Goal: Information Seeking & Learning: Check status

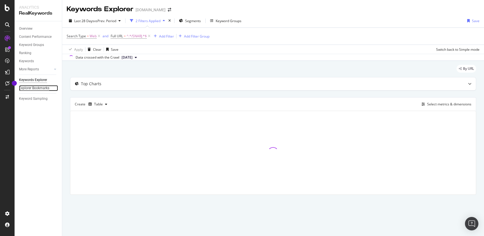
click at [39, 87] on div "Explorer Bookmarks" at bounding box center [34, 88] width 30 height 6
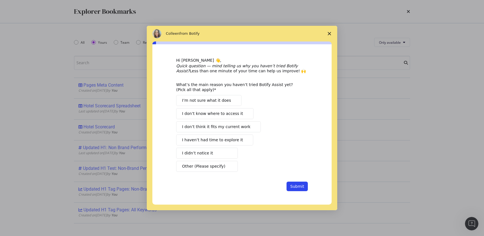
click at [408, 12] on div "Intercom messenger" at bounding box center [242, 118] width 484 height 236
click at [327, 34] on span "Close survey" at bounding box center [330, 34] width 16 height 16
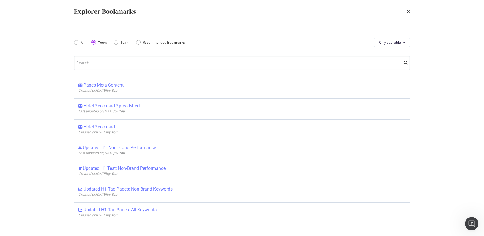
click at [405, 12] on div "Explorer Bookmarks" at bounding box center [242, 12] width 336 height 10
click at [413, 11] on div "Explorer Bookmarks" at bounding box center [242, 11] width 359 height 23
click at [406, 10] on div "Explorer Bookmarks" at bounding box center [242, 12] width 336 height 10
click at [410, 11] on div "Explorer Bookmarks" at bounding box center [242, 11] width 359 height 23
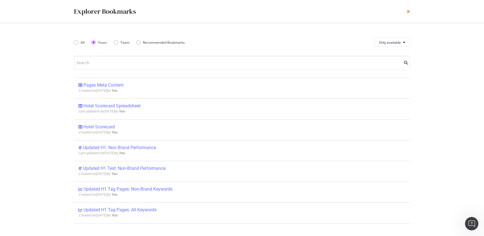
click at [410, 10] on icon "times" at bounding box center [408, 11] width 3 height 4
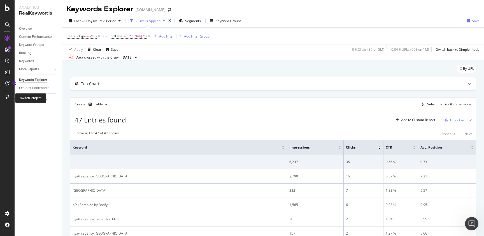
click at [5, 99] on div at bounding box center [7, 96] width 13 height 9
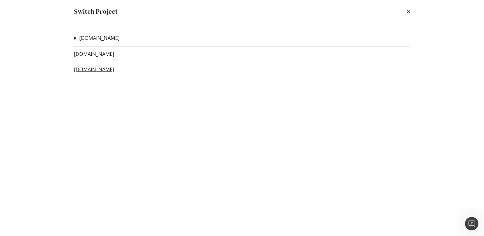
click at [102, 69] on link "[DOMAIN_NAME]" at bounding box center [94, 69] width 40 height 6
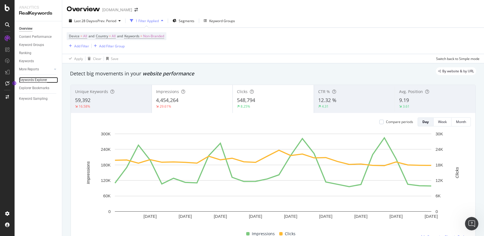
click at [40, 80] on div "Keywords Explorer" at bounding box center [33, 80] width 28 height 6
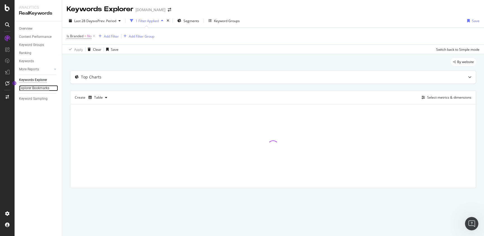
click at [43, 87] on div "Explorer Bookmarks" at bounding box center [34, 88] width 30 height 6
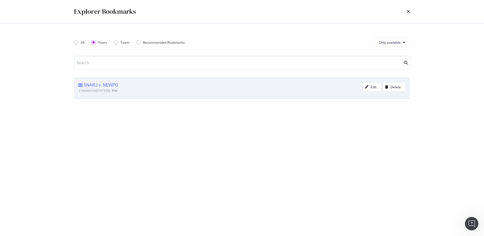
click at [106, 84] on div "SNARJ v. NEWPO" at bounding box center [100, 85] width 35 height 6
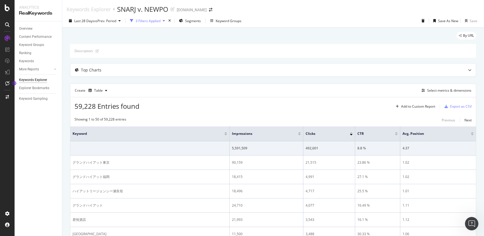
click at [151, 20] on div "3 Filters Applied" at bounding box center [148, 20] width 25 height 5
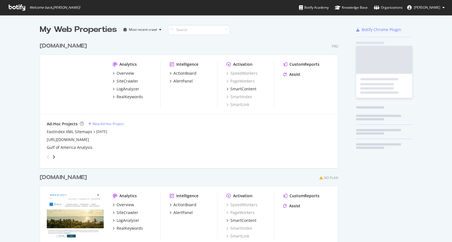
scroll to position [328, 303]
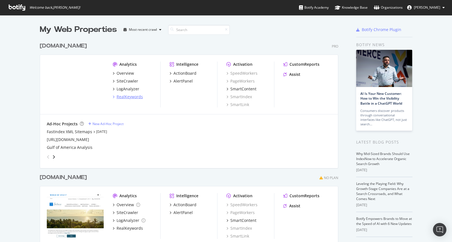
click at [132, 97] on div "RealKeywords" at bounding box center [130, 97] width 26 height 6
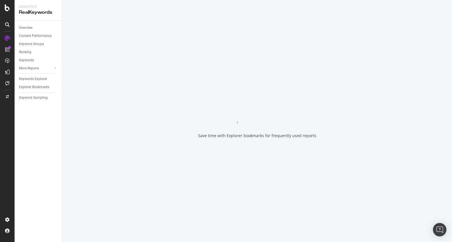
click at [6, 95] on icon at bounding box center [7, 96] width 3 height 3
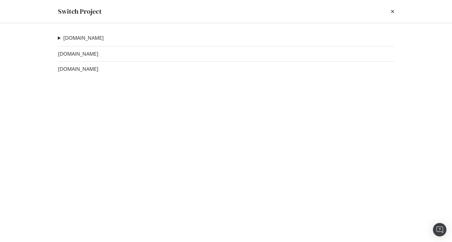
click at [73, 65] on div "[DOMAIN_NAME] FastIndex XML Sitemaps Ad-Hoc Project [URL][DOMAIN_NAME] Ad-Hoc P…" at bounding box center [226, 132] width 359 height 219
click at [73, 70] on link "[DOMAIN_NAME]" at bounding box center [78, 69] width 40 height 6
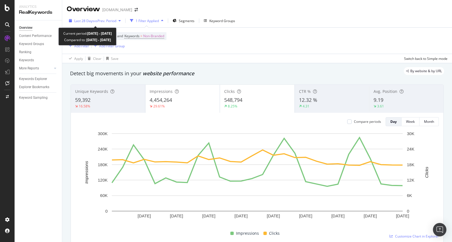
click at [80, 19] on span "Last 28 Days" at bounding box center [84, 20] width 20 height 5
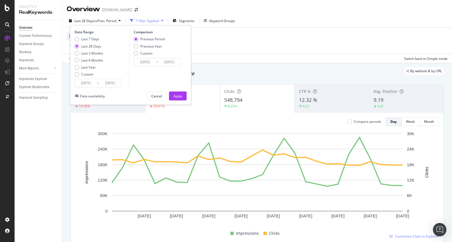
click at [97, 82] on input "[DATE]" at bounding box center [86, 83] width 22 height 8
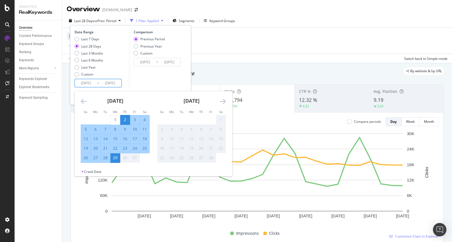
click at [85, 101] on icon "Move backward to switch to the previous month." at bounding box center [84, 101] width 6 height 7
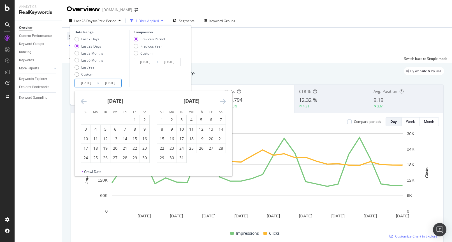
click at [85, 101] on icon "Move backward to switch to the previous month." at bounding box center [84, 101] width 6 height 7
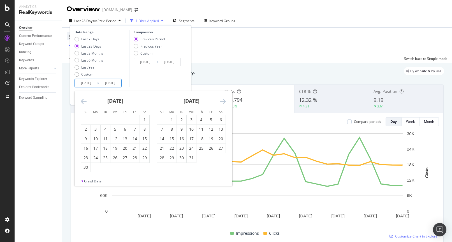
click at [85, 101] on icon "Move backward to switch to the previous month." at bounding box center [84, 101] width 6 height 7
click at [226, 120] on td "1" at bounding box center [221, 120] width 10 height 10
type input "[DATE]"
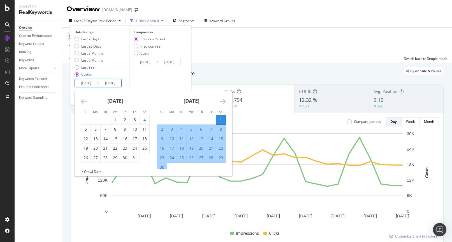
click at [224, 103] on icon "Move forward to switch to the next month." at bounding box center [223, 101] width 6 height 7
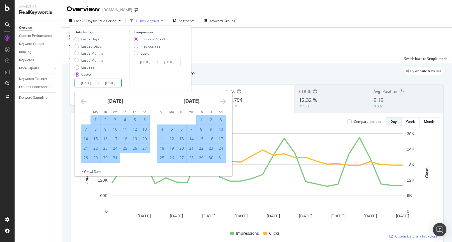
click at [224, 103] on icon "Move forward to switch to the next month." at bounding box center [223, 101] width 6 height 7
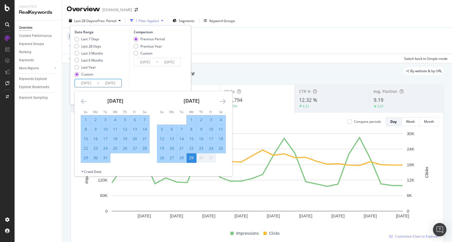
click at [224, 103] on icon "Move forward to switch to the next month." at bounding box center [223, 101] width 6 height 7
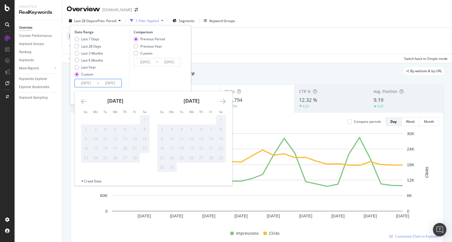
click at [224, 103] on icon "Move forward to switch to the next month." at bounding box center [223, 101] width 6 height 7
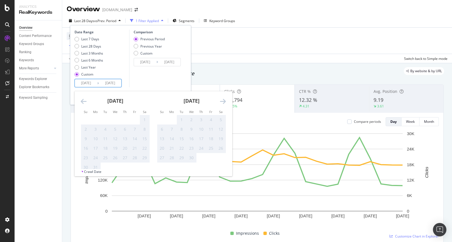
click at [82, 101] on icon "Move backward to switch to the previous month." at bounding box center [84, 101] width 6 height 7
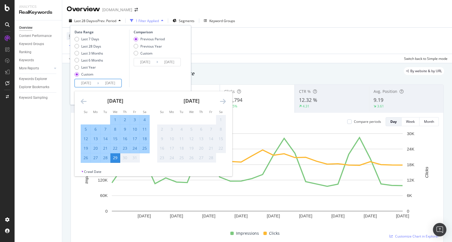
click at [117, 158] on div "29" at bounding box center [115, 158] width 10 height 6
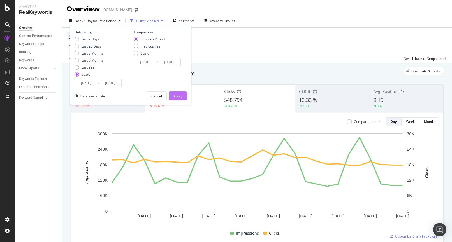
click at [175, 96] on div "Apply" at bounding box center [177, 96] width 9 height 5
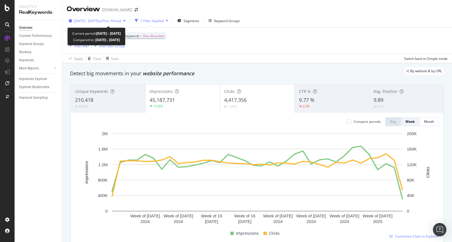
click at [97, 20] on span "[DATE] - [DATE]" at bounding box center [86, 20] width 25 height 5
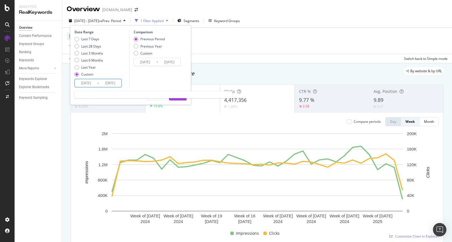
click at [82, 82] on input "[DATE]" at bounding box center [86, 83] width 22 height 8
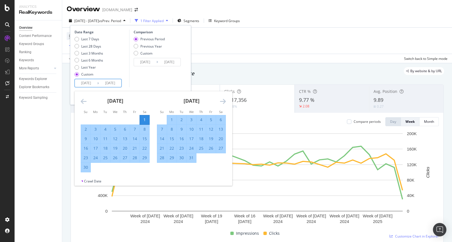
click at [84, 101] on icon "Move backward to switch to the previous month." at bounding box center [84, 101] width 6 height 7
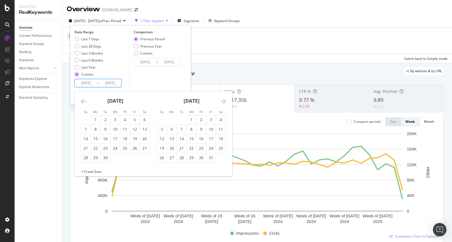
click at [84, 101] on icon "Move backward to switch to the previous month." at bounding box center [84, 101] width 6 height 7
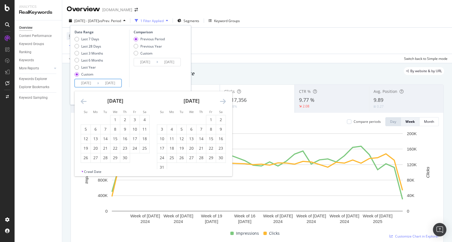
click at [84, 101] on icon "Move backward to switch to the previous month." at bounding box center [84, 101] width 6 height 7
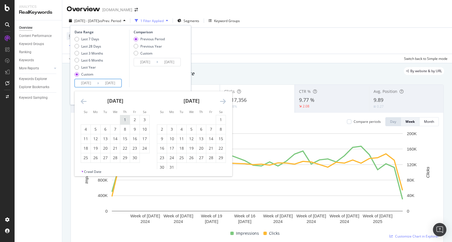
click at [124, 121] on div "1" at bounding box center [125, 120] width 10 height 6
type input "[DATE]"
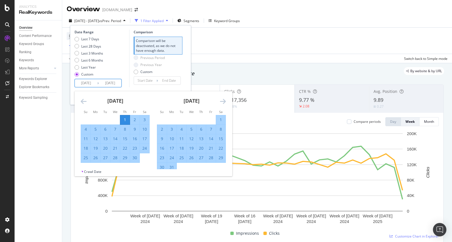
click at [223, 101] on icon "Move forward to switch to the next month." at bounding box center [223, 101] width 6 height 7
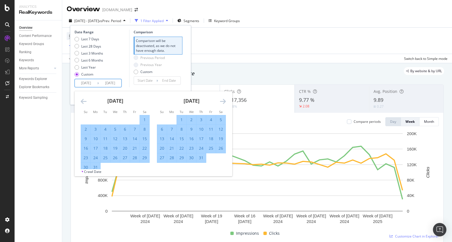
click at [223, 101] on icon "Move forward to switch to the next month." at bounding box center [223, 101] width 6 height 7
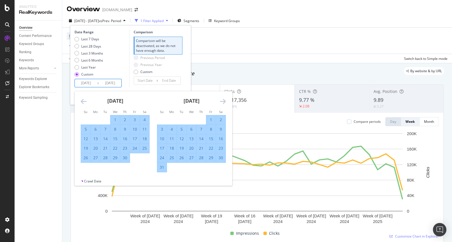
click at [223, 101] on icon "Move forward to switch to the next month." at bounding box center [223, 101] width 6 height 7
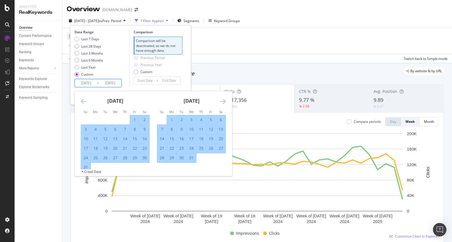
click at [223, 101] on icon "Move forward to switch to the next month." at bounding box center [223, 101] width 6 height 7
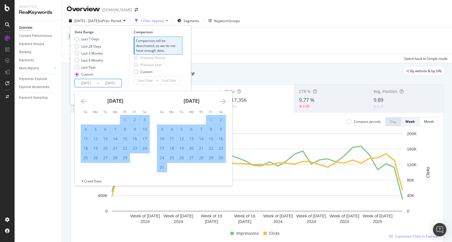
click at [223, 101] on icon "Move forward to switch to the next month." at bounding box center [223, 101] width 6 height 7
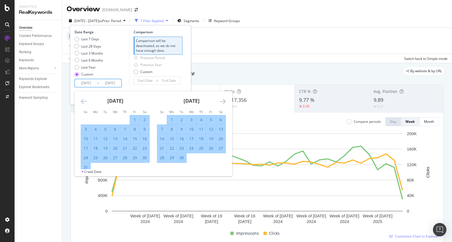
click at [223, 101] on icon "Move forward to switch to the next month." at bounding box center [223, 101] width 6 height 7
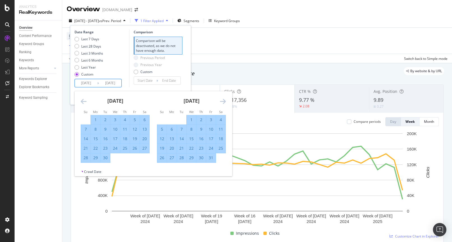
click at [223, 101] on icon "Move forward to switch to the next month." at bounding box center [223, 101] width 6 height 7
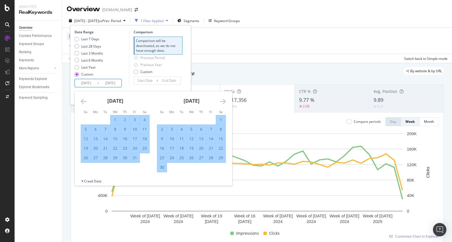
click at [223, 101] on icon "Move forward to switch to the next month." at bounding box center [223, 101] width 6 height 7
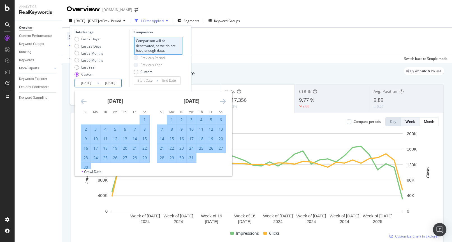
click at [224, 101] on icon "Move forward to switch to the next month." at bounding box center [223, 101] width 6 height 7
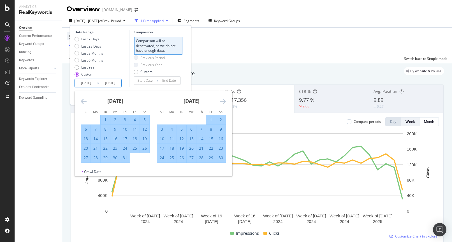
click at [224, 101] on icon "Move forward to switch to the next month." at bounding box center [223, 101] width 6 height 7
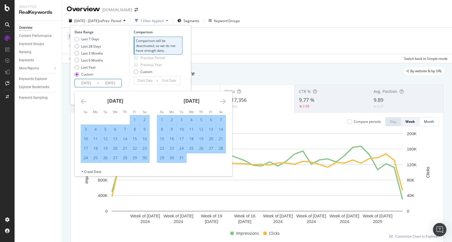
click at [224, 101] on icon "Move forward to switch to the next month." at bounding box center [223, 101] width 6 height 7
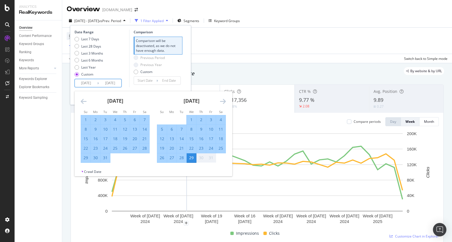
click at [225, 99] on icon "Move forward to switch to the next month." at bounding box center [223, 101] width 6 height 7
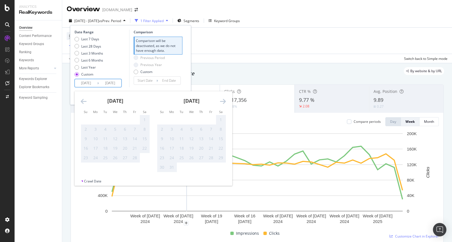
click at [225, 99] on icon "Move forward to switch to the next month." at bounding box center [223, 101] width 6 height 7
click at [80, 100] on div "[DATE] 1 2 3 4 5 6 7 8 9 10 11 12 13 14 15 16 17 18 19 20 21 22 23 24 25 26 27 …" at bounding box center [115, 131] width 76 height 81
click at [85, 102] on icon "Move backward to switch to the previous month." at bounding box center [84, 101] width 6 height 7
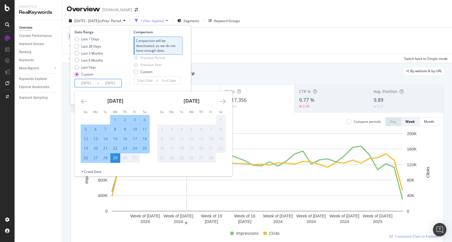
click at [85, 102] on icon "Move backward to switch to the previous month." at bounding box center [84, 101] width 6 height 7
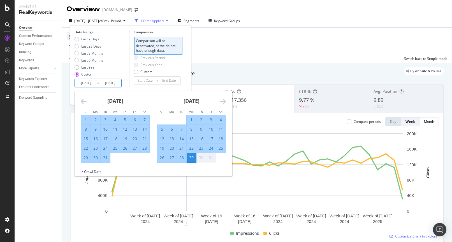
click at [130, 66] on div "Comparison Comparison will be deactivated, as we do not have enough data. Previ…" at bounding box center [155, 59] width 53 height 58
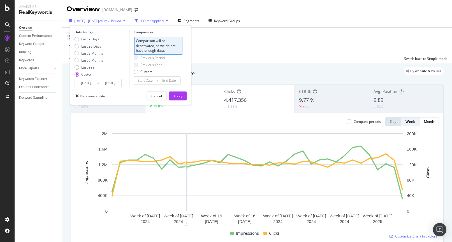
click at [121, 20] on span "vs Prev. Period" at bounding box center [110, 20] width 22 height 5
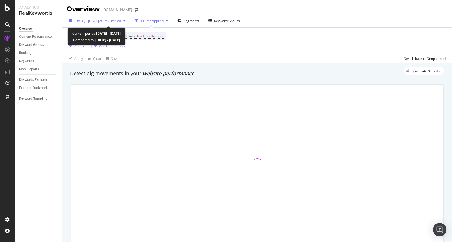
click at [109, 18] on div "[DATE] - [DATE] vs Prev. Period" at bounding box center [97, 21] width 61 height 8
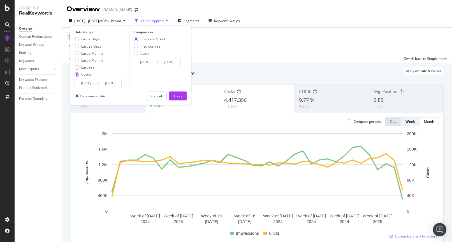
click at [86, 83] on input "[DATE]" at bounding box center [86, 83] width 22 height 8
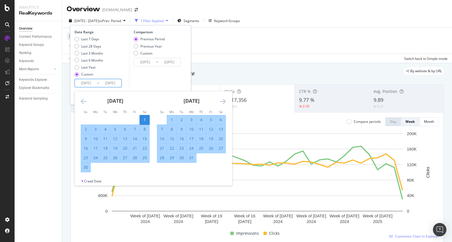
click at [82, 100] on icon "Move backward to switch to the previous month." at bounding box center [84, 101] width 6 height 7
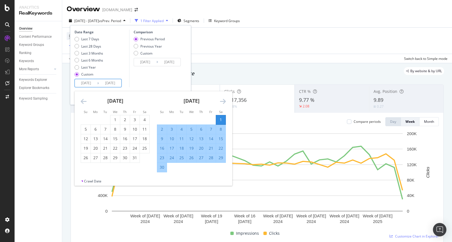
click at [82, 100] on icon "Move backward to switch to the previous month." at bounding box center [84, 101] width 6 height 7
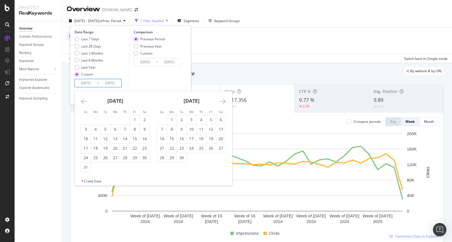
click at [82, 100] on icon "Move backward to switch to the previous month." at bounding box center [84, 101] width 6 height 7
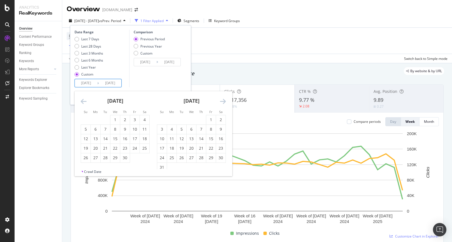
click at [82, 100] on icon "Move backward to switch to the previous month." at bounding box center [84, 101] width 6 height 7
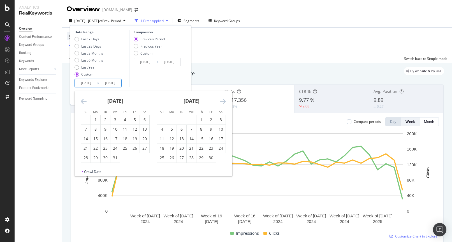
click at [82, 100] on icon "Move backward to switch to the previous month." at bounding box center [84, 101] width 6 height 7
click at [223, 100] on icon "Move forward to switch to the next month." at bounding box center [223, 101] width 6 height 7
click at [127, 118] on div "1" at bounding box center [125, 120] width 10 height 6
type input "[DATE]"
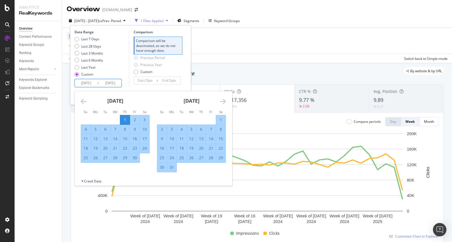
click at [223, 101] on icon "Move forward to switch to the next month." at bounding box center [223, 101] width 6 height 7
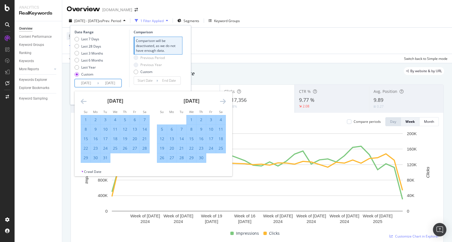
click at [223, 101] on icon "Move forward to switch to the next month." at bounding box center [223, 101] width 6 height 7
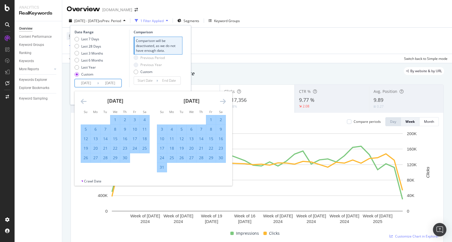
click at [223, 101] on icon "Move forward to switch to the next month." at bounding box center [223, 101] width 6 height 7
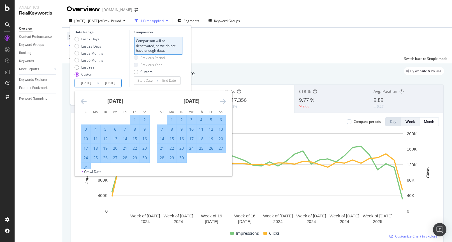
click at [223, 101] on icon "Move forward to switch to the next month." at bounding box center [223, 101] width 6 height 7
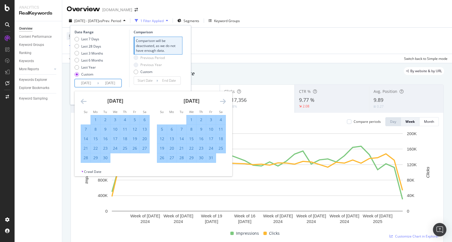
click at [223, 101] on icon "Move forward to switch to the next month." at bounding box center [223, 101] width 6 height 7
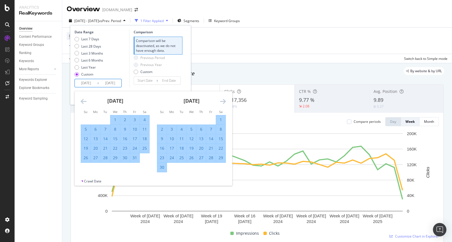
click at [223, 101] on icon "Move forward to switch to the next month." at bounding box center [223, 101] width 6 height 7
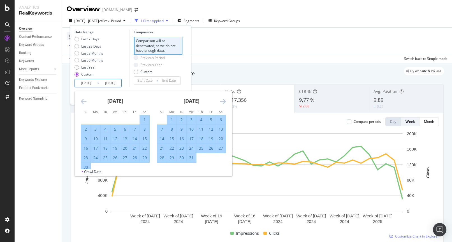
click at [223, 101] on icon "Move forward to switch to the next month." at bounding box center [223, 101] width 6 height 7
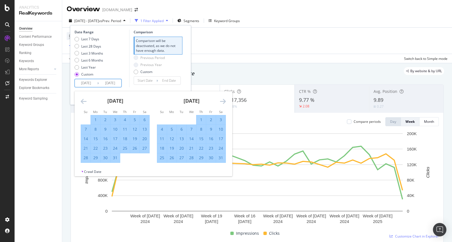
click at [223, 101] on icon "Move forward to switch to the next month." at bounding box center [223, 101] width 6 height 7
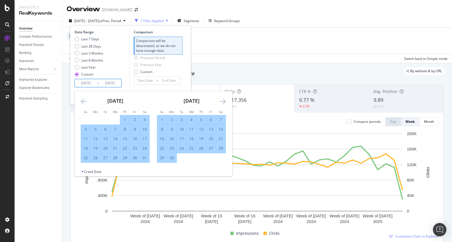
click at [223, 101] on icon "Move forward to switch to the next month." at bounding box center [223, 101] width 6 height 7
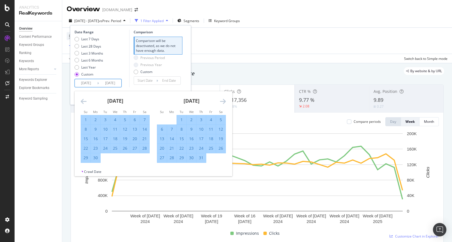
click at [223, 101] on icon "Move forward to switch to the next month." at bounding box center [223, 101] width 6 height 7
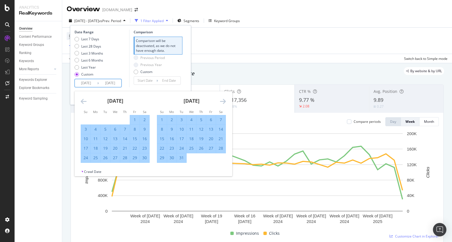
click at [223, 101] on icon "Move forward to switch to the next month." at bounding box center [223, 101] width 6 height 7
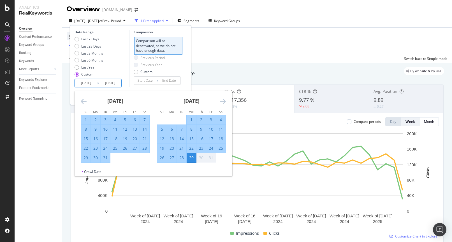
click at [191, 159] on div "29" at bounding box center [192, 158] width 10 height 6
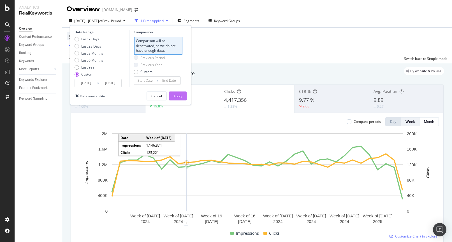
click at [178, 96] on div "Apply" at bounding box center [177, 96] width 9 height 5
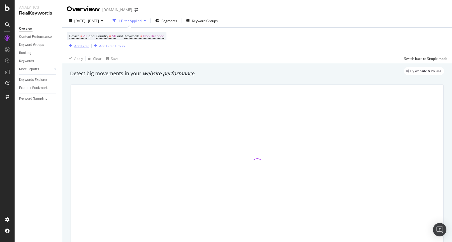
click at [79, 44] on div "Add Filter" at bounding box center [81, 46] width 15 height 5
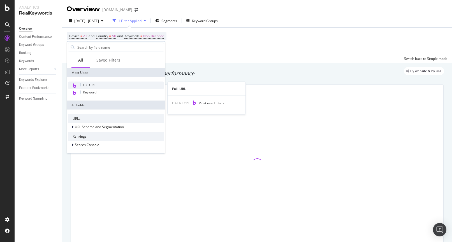
click at [88, 82] on div "Full URL" at bounding box center [116, 85] width 96 height 7
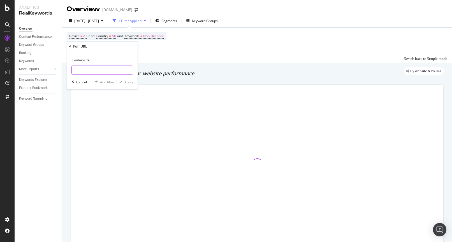
click at [95, 71] on input "text" at bounding box center [102, 70] width 61 height 9
type input "S"
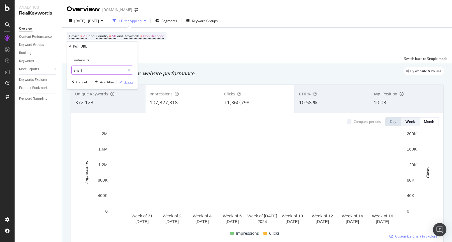
type input "snarj"
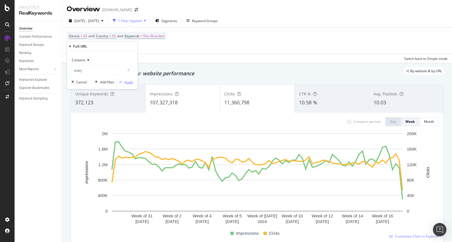
click at [126, 81] on div "Apply" at bounding box center [128, 82] width 9 height 5
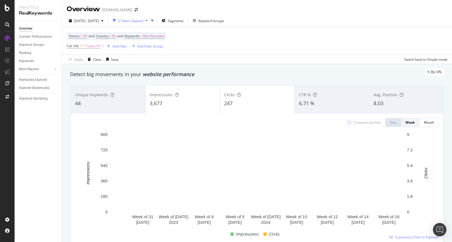
click at [176, 103] on div "3,677" at bounding box center [183, 103] width 66 height 7
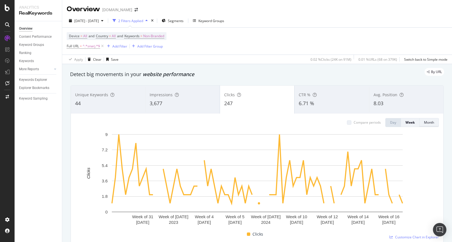
click at [429, 123] on div "Month" at bounding box center [429, 122] width 10 height 5
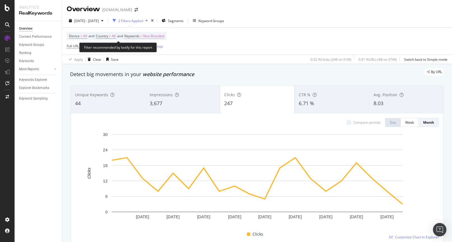
click at [158, 36] on span "Non-Branded" at bounding box center [153, 36] width 21 height 8
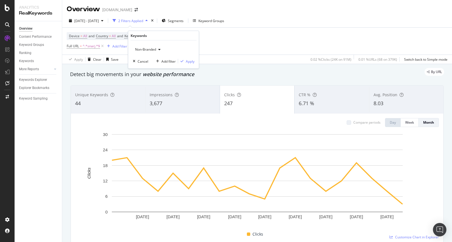
click at [151, 49] on span "Non-Branded" at bounding box center [144, 49] width 23 height 5
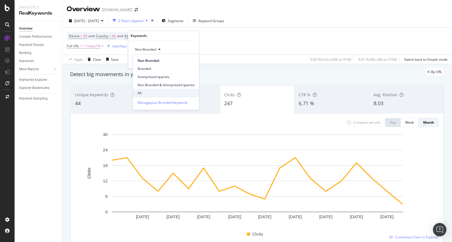
click at [146, 90] on div "All" at bounding box center [166, 93] width 66 height 8
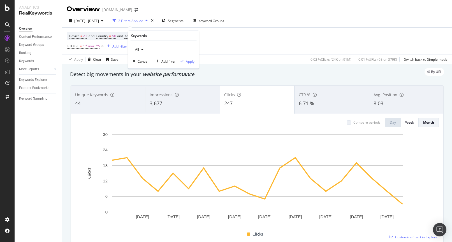
click at [190, 60] on div "Apply" at bounding box center [190, 61] width 9 height 5
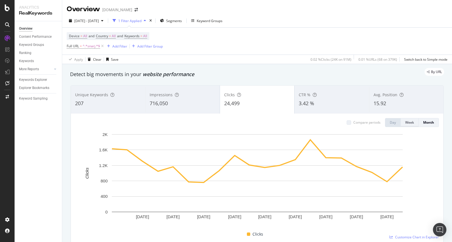
click at [410, 124] on div "Week" at bounding box center [409, 122] width 9 height 5
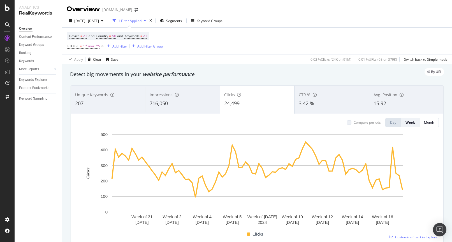
click at [169, 100] on div "Impressions 716,050" at bounding box center [182, 99] width 74 height 25
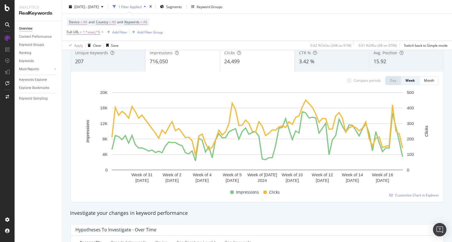
scroll to position [43, 0]
